Goal: Navigation & Orientation: Understand site structure

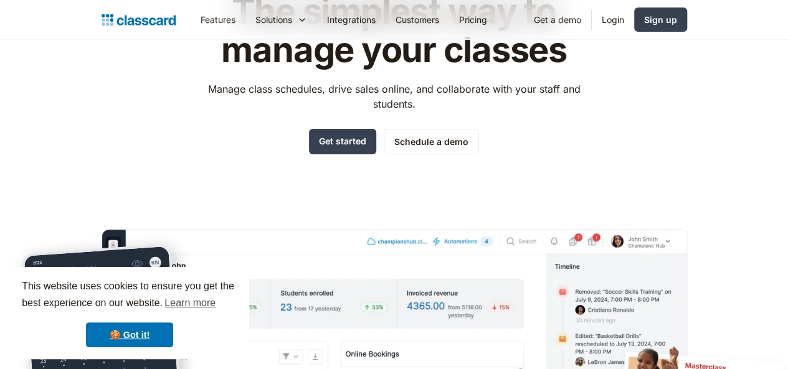
scroll to position [187, 0]
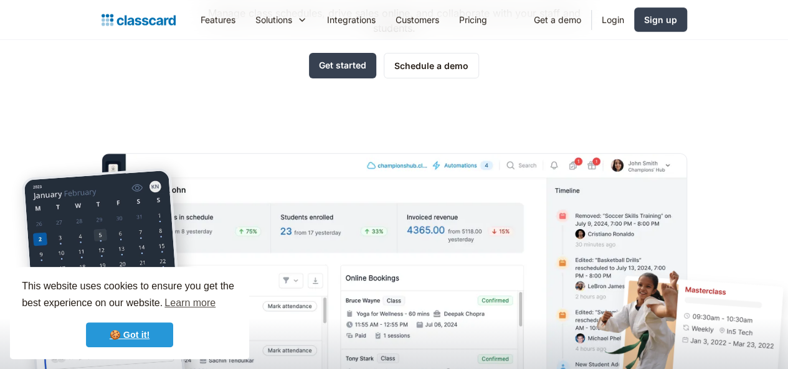
click at [151, 342] on link "🍪 Got it!" at bounding box center [129, 335] width 87 height 25
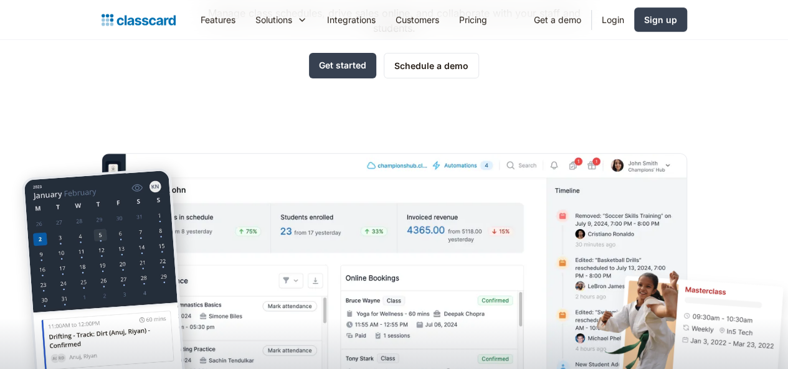
scroll to position [0, 0]
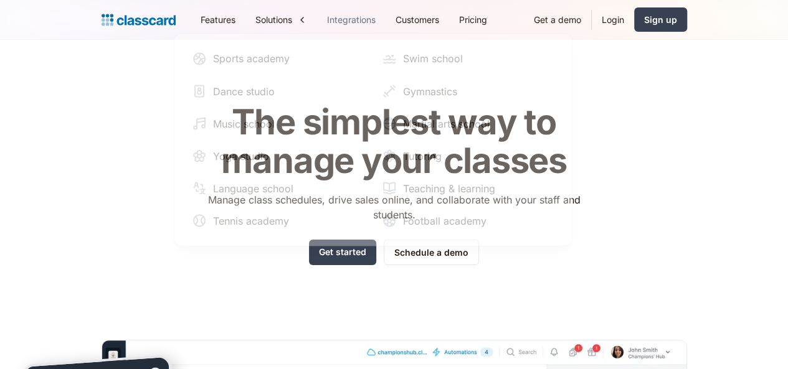
click at [317, 14] on link "Integrations" at bounding box center [351, 20] width 68 height 28
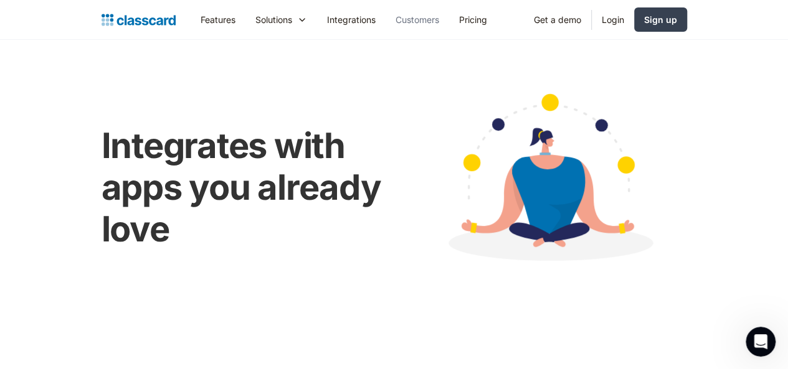
click at [385, 17] on link "Customers" at bounding box center [417, 20] width 64 height 28
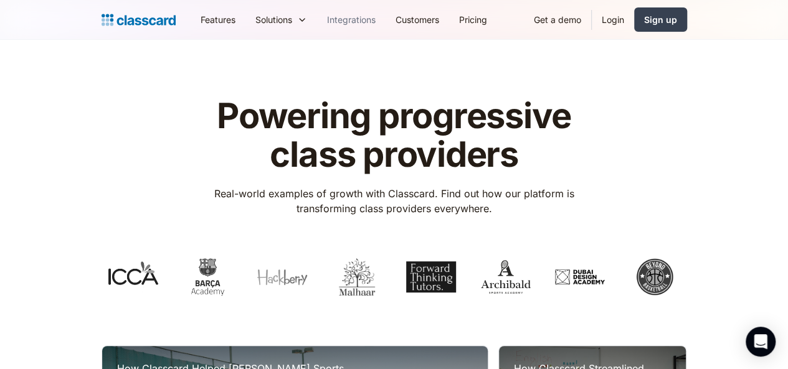
click at [317, 31] on link "Integrations" at bounding box center [351, 20] width 68 height 28
